Goal: Find specific page/section

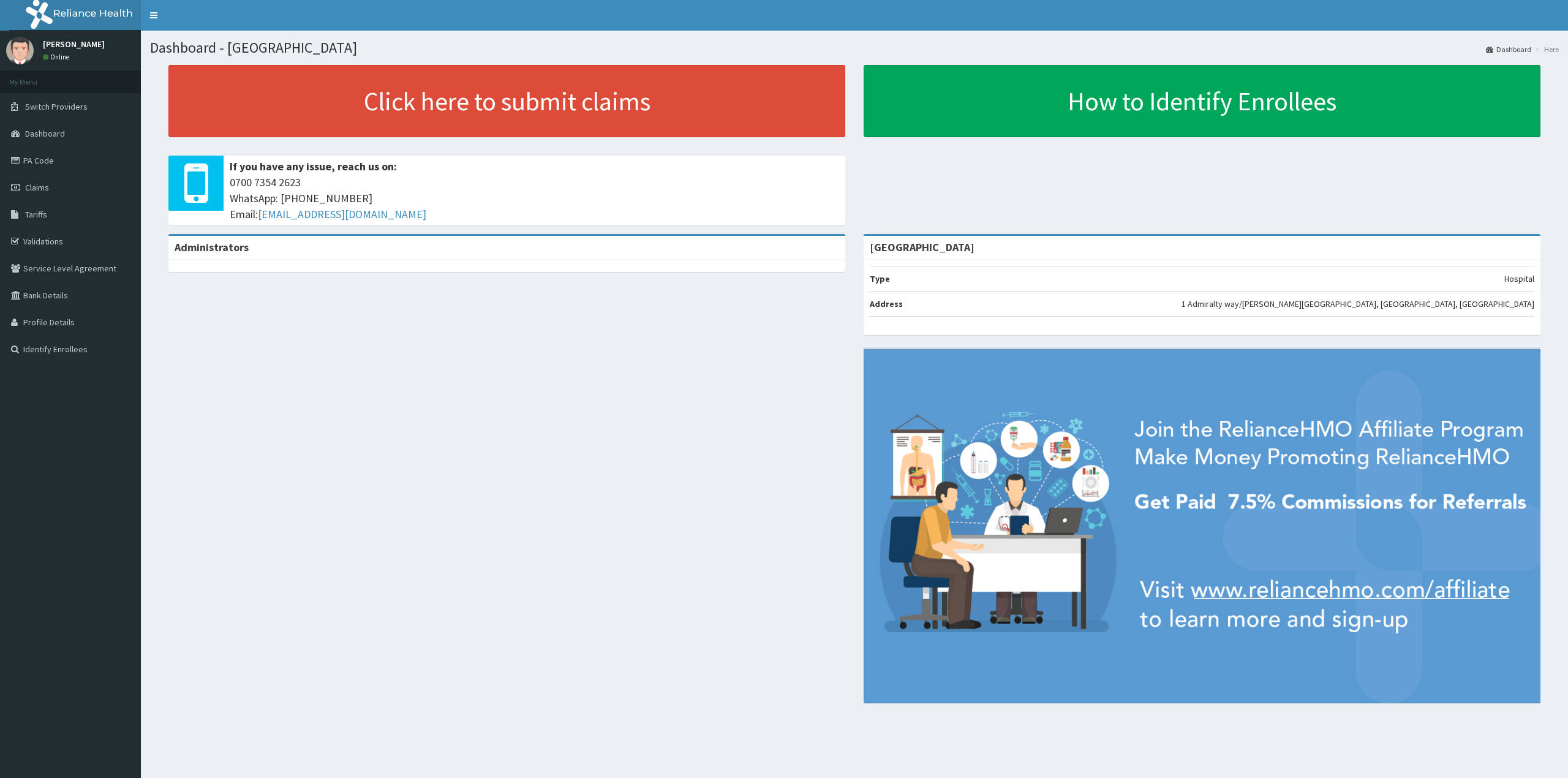
click at [43, 159] on link "PA Code" at bounding box center [71, 160] width 141 height 27
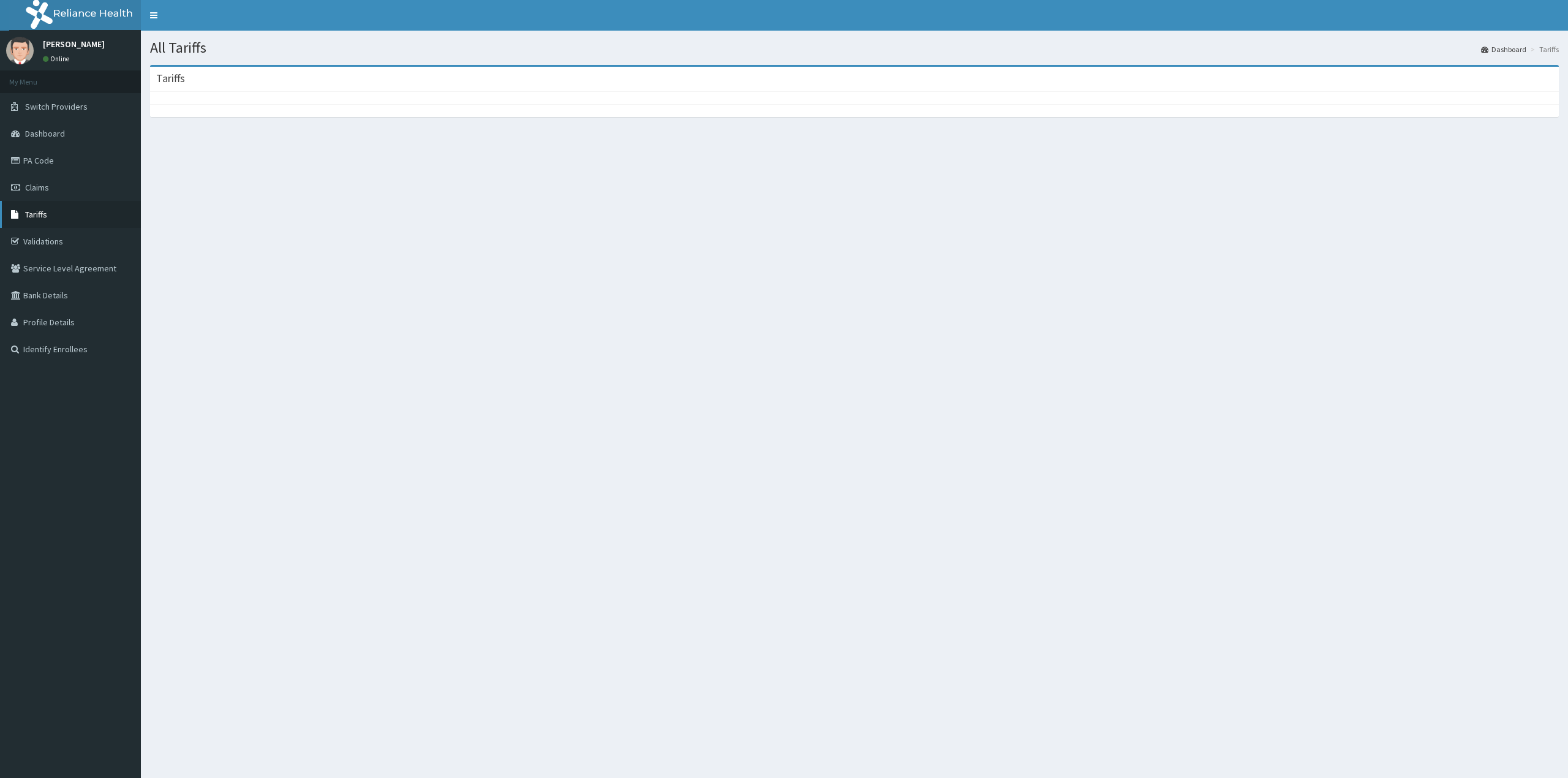
click at [49, 213] on link "Tariffs" at bounding box center [71, 214] width 141 height 27
click at [34, 215] on span "Tariffs" at bounding box center [36, 214] width 22 height 11
click at [36, 210] on span "Tariffs" at bounding box center [36, 214] width 22 height 11
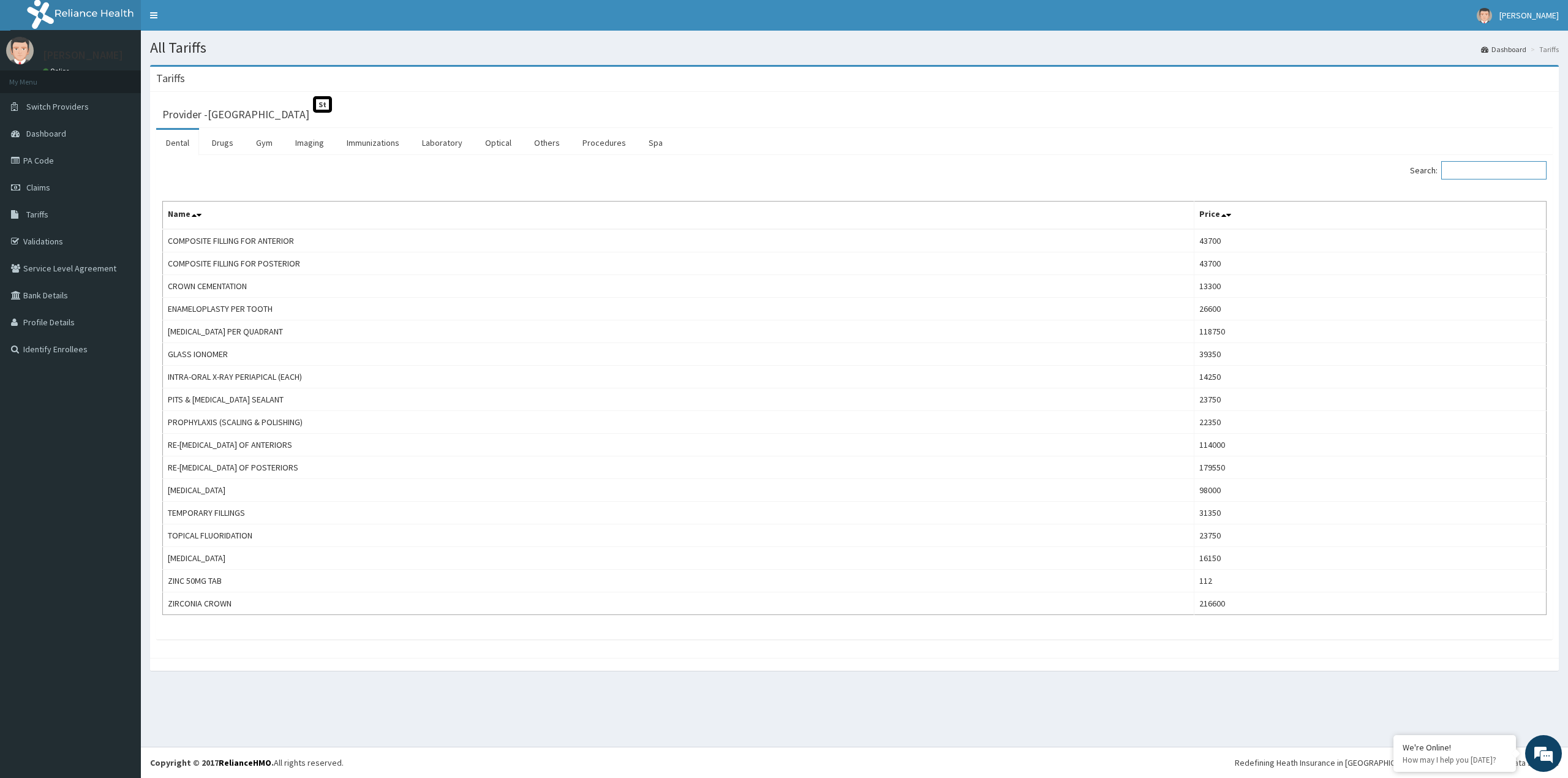
click at [1466, 172] on input "Search:" at bounding box center [1494, 170] width 106 height 18
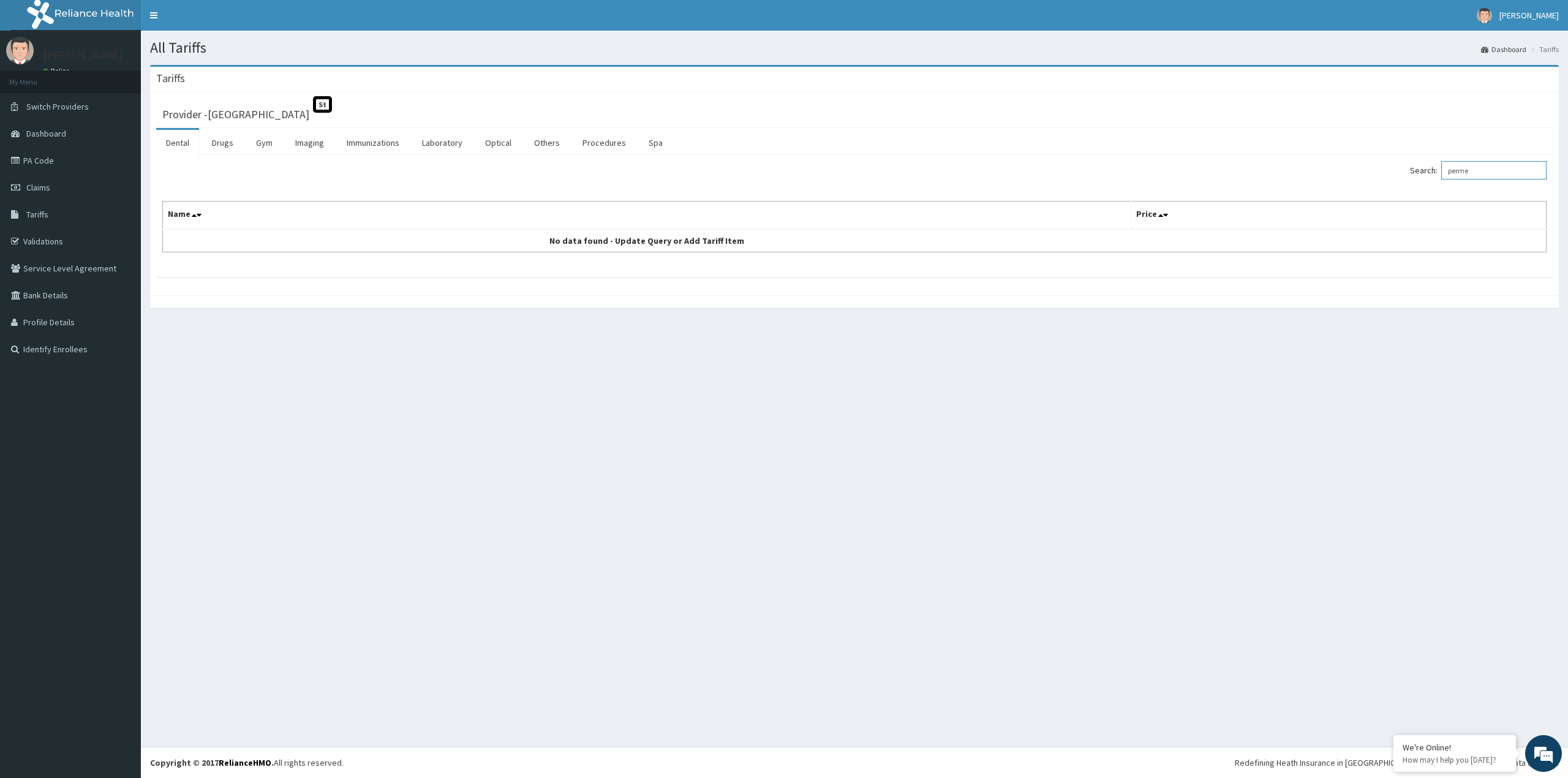
type input "perme"
